Goal: Task Accomplishment & Management: Use online tool/utility

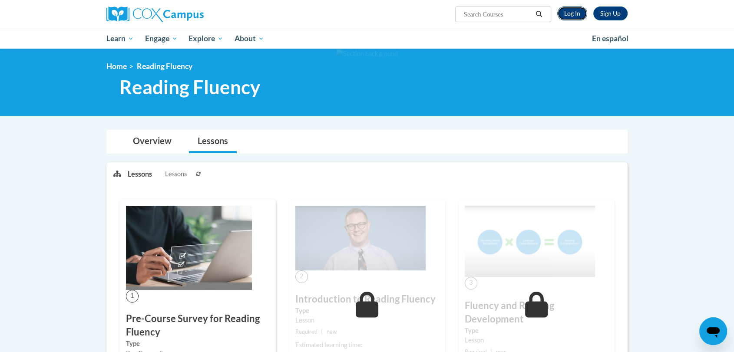
drag, startPoint x: 572, startPoint y: 16, endPoint x: 565, endPoint y: 14, distance: 7.5
click at [565, 14] on link "Log In" at bounding box center [572, 14] width 30 height 14
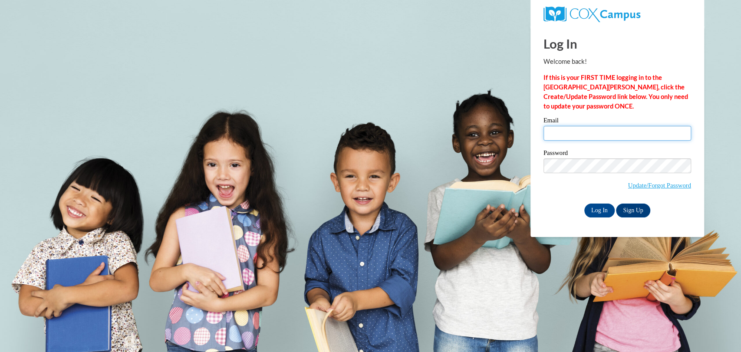
click at [567, 139] on input "Email" at bounding box center [618, 133] width 148 height 15
type input "randally@wauwatosa.k12.wi.us"
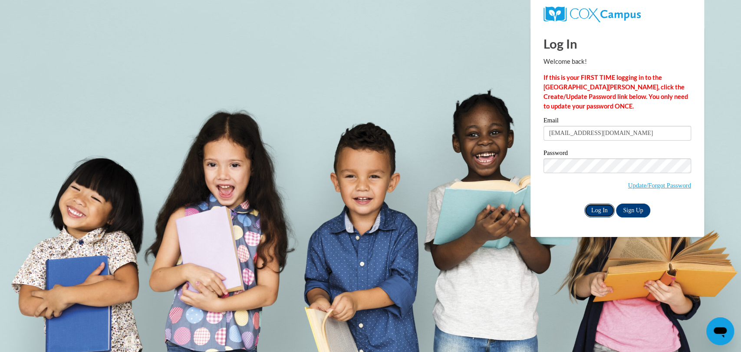
click at [597, 210] on input "Log In" at bounding box center [600, 211] width 30 height 14
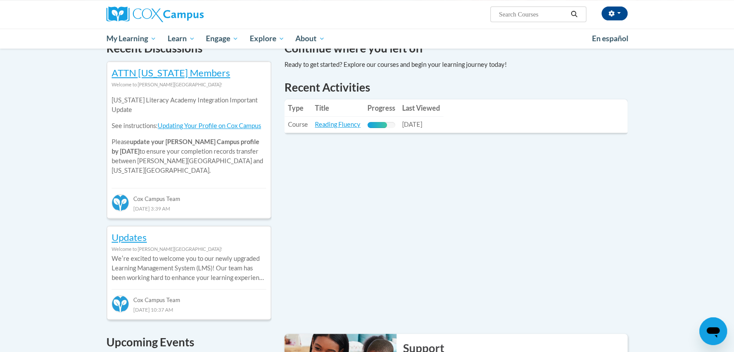
scroll to position [278, 0]
click at [335, 124] on link "Reading Fluency" at bounding box center [338, 124] width 46 height 7
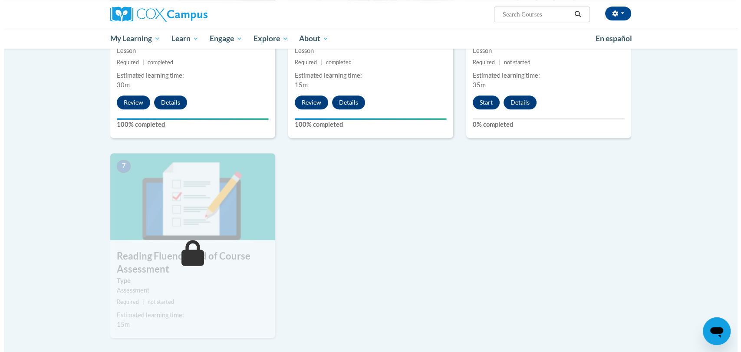
scroll to position [516, 0]
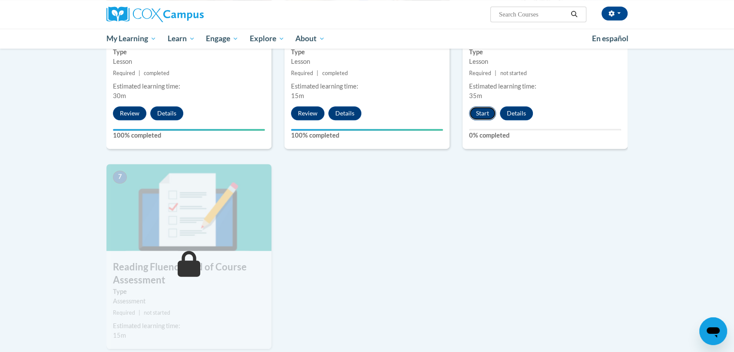
click at [479, 115] on button "Start" at bounding box center [482, 113] width 27 height 14
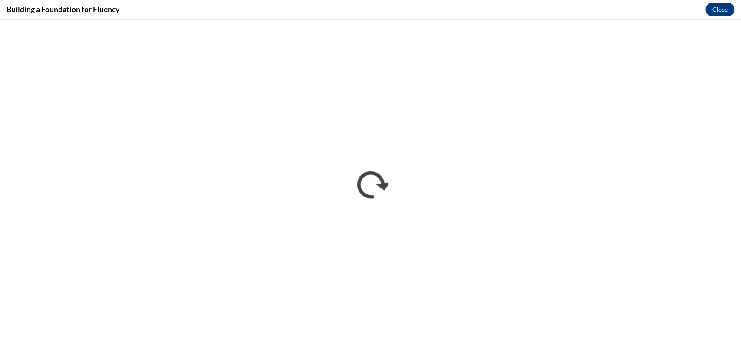
scroll to position [0, 0]
